Goal: Browse casually: Explore the website without a specific task or goal

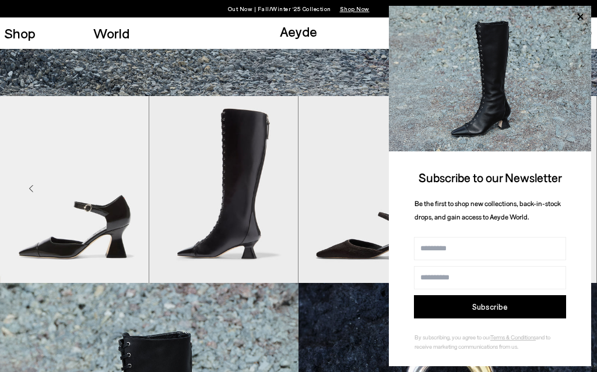
scroll to position [273, 0]
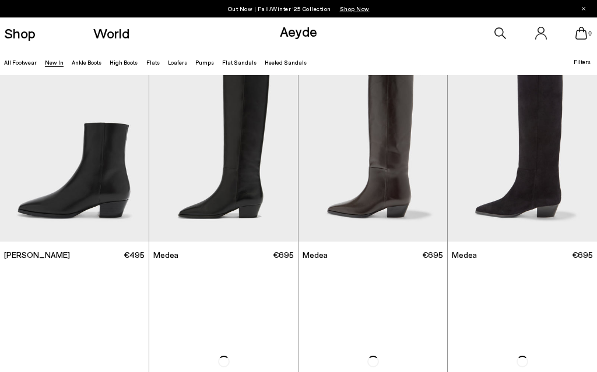
scroll to position [400, 0]
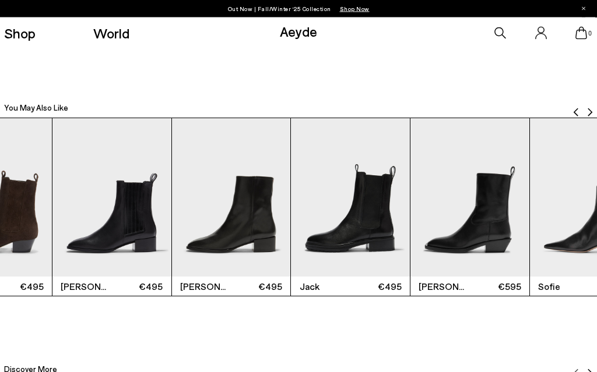
scroll to position [1825, 0]
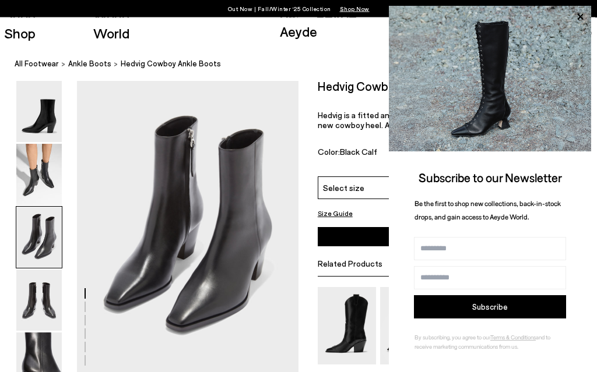
scroll to position [592, 0]
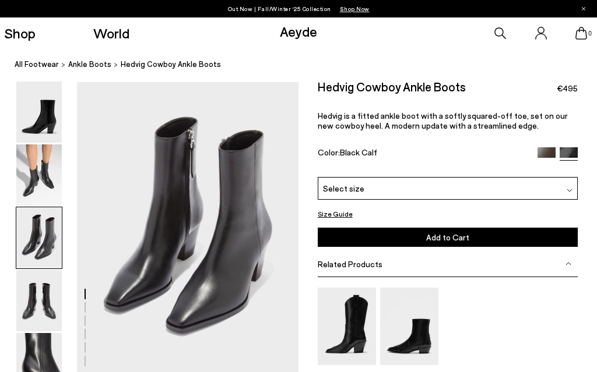
click at [419, 333] on img at bounding box center [409, 326] width 58 height 77
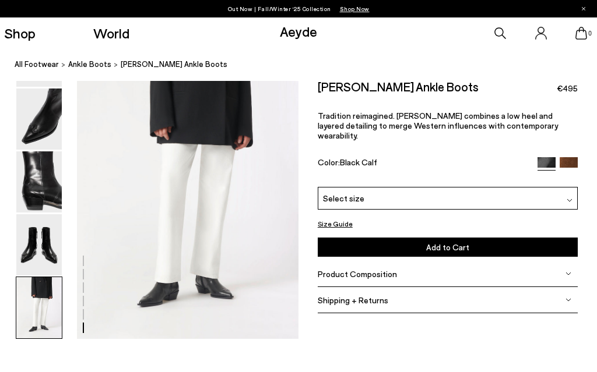
scroll to position [1520, 0]
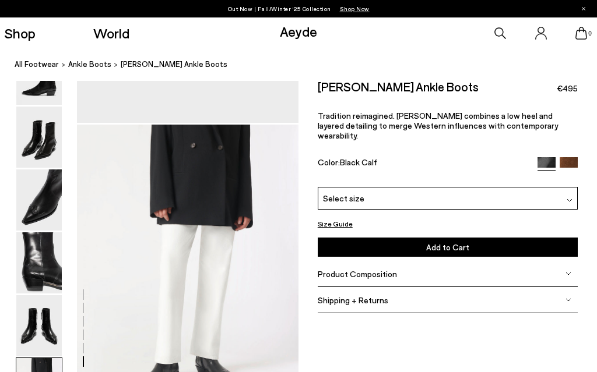
click at [42, 357] on img at bounding box center [38, 325] width 45 height 61
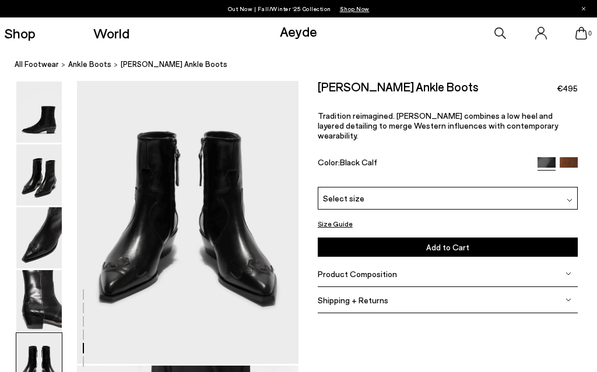
scroll to position [1188, 0]
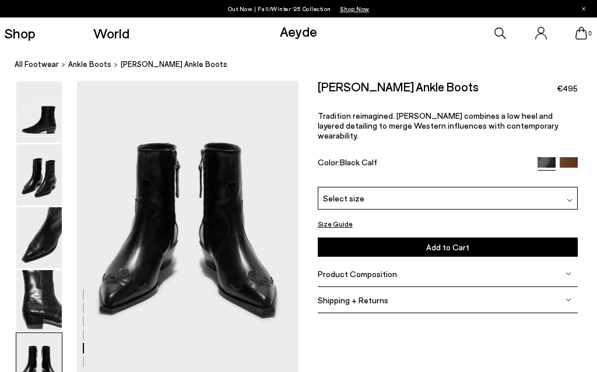
click at [572, 197] on img at bounding box center [569, 200] width 6 height 6
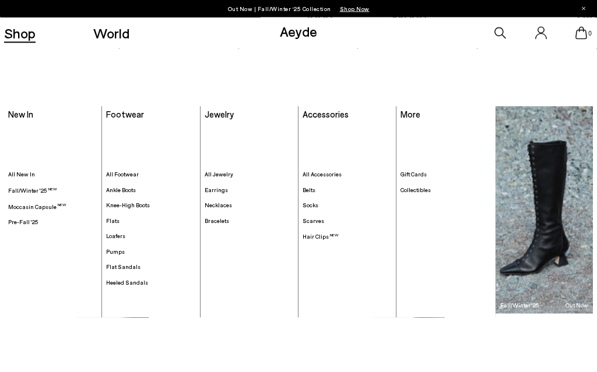
scroll to position [2070, 0]
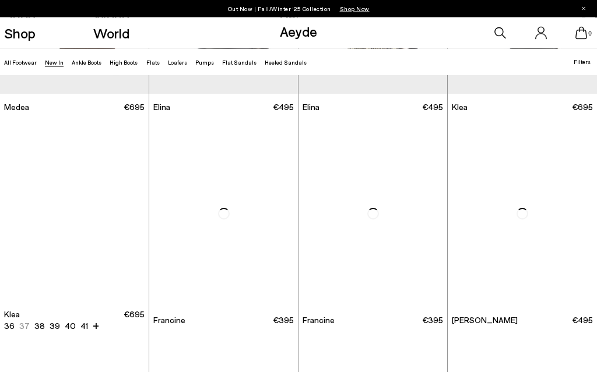
scroll to position [811, 0]
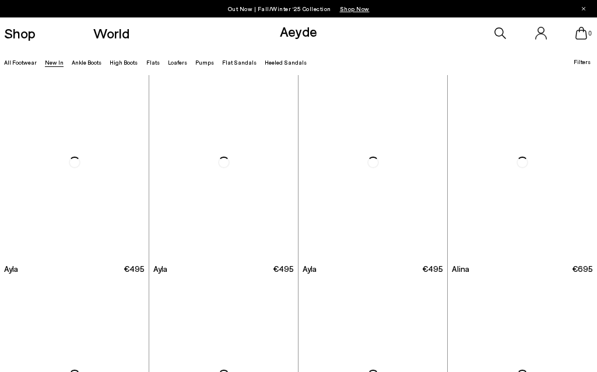
scroll to position [2346, 0]
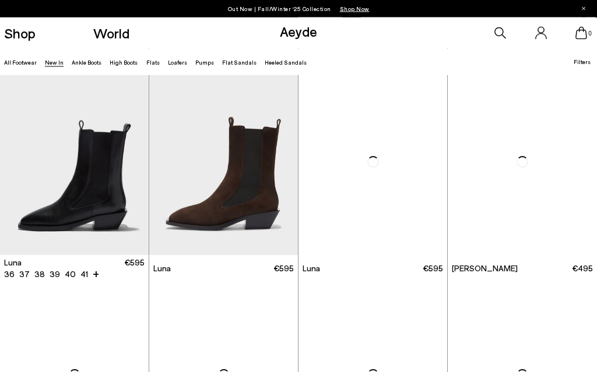
scroll to position [3420, 0]
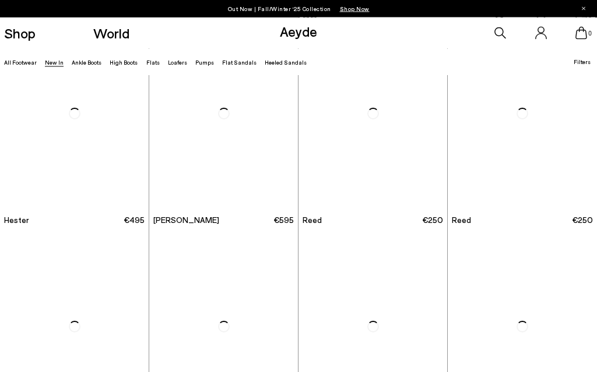
scroll to position [5237, 0]
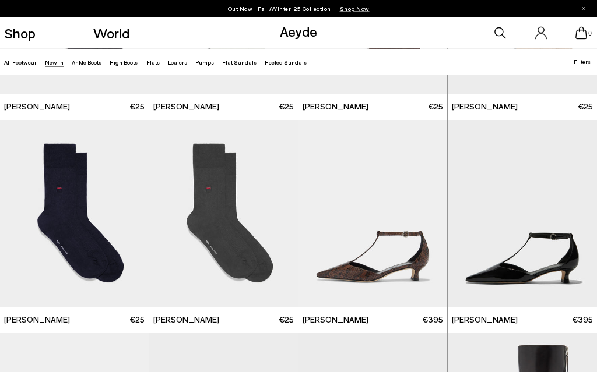
scroll to position [6352, 0]
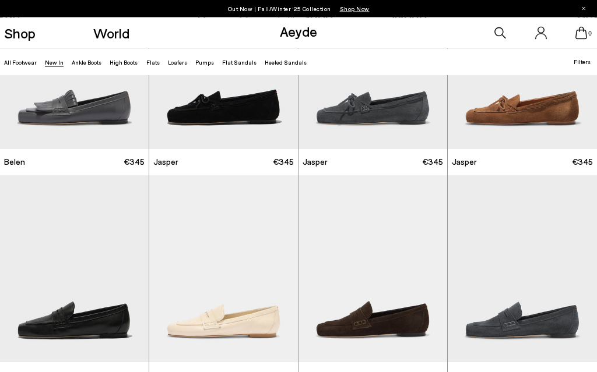
scroll to position [7789, 0]
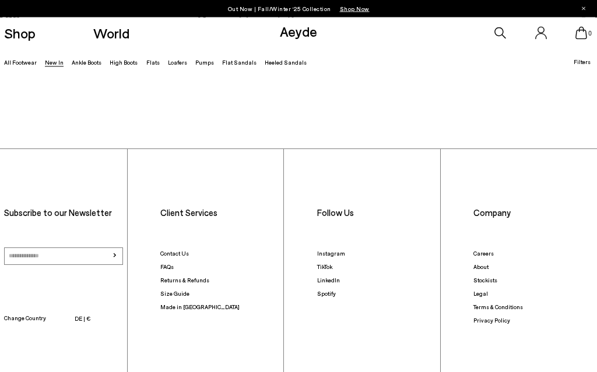
scroll to position [9463, 0]
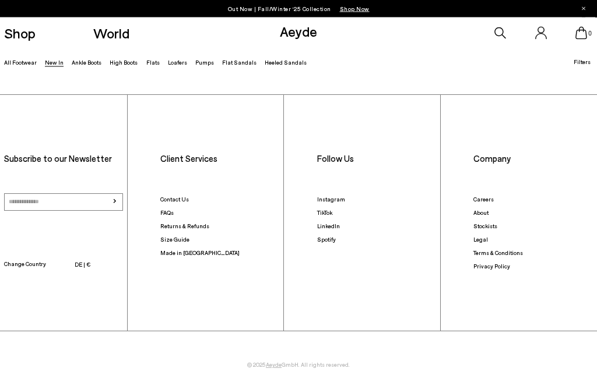
click at [579, 332] on span "© 2025 Aeyde GmbH. All rights reserved." at bounding box center [298, 365] width 597 height 66
